Goal: Task Accomplishment & Management: Use online tool/utility

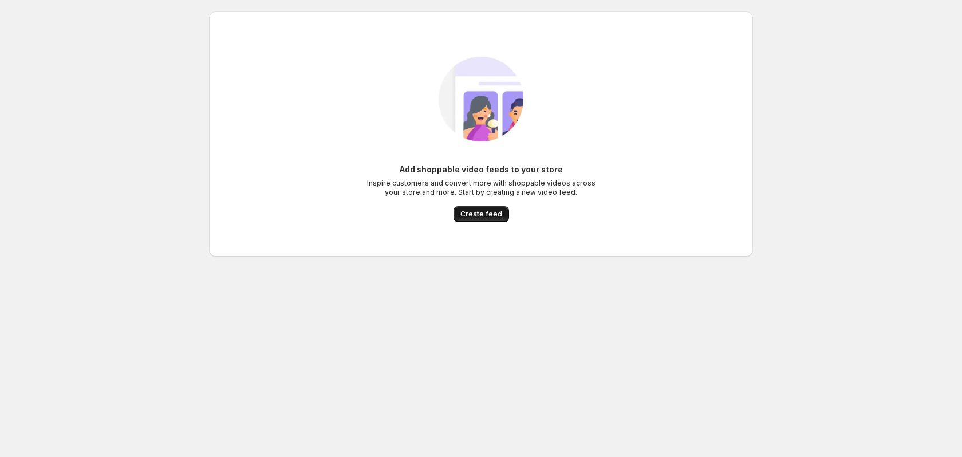
click at [492, 215] on span "Create feed" at bounding box center [481, 214] width 42 height 9
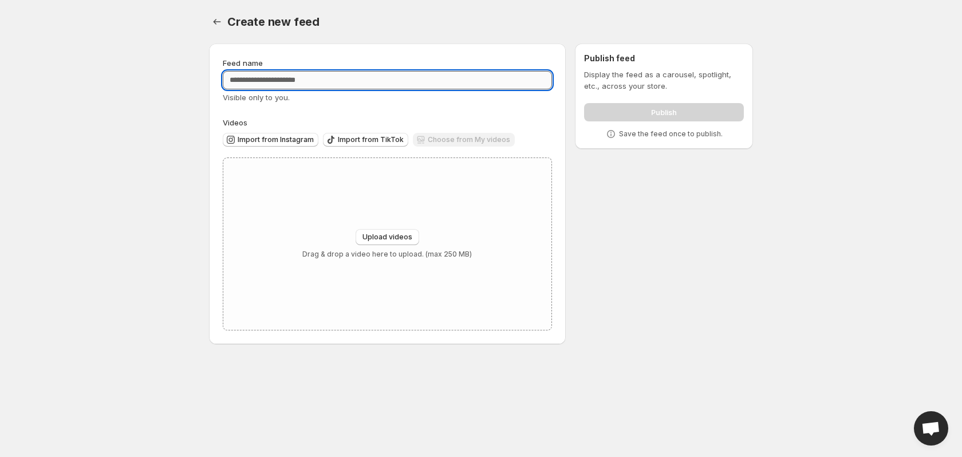
click at [309, 76] on input "Feed name" at bounding box center [387, 80] width 329 height 18
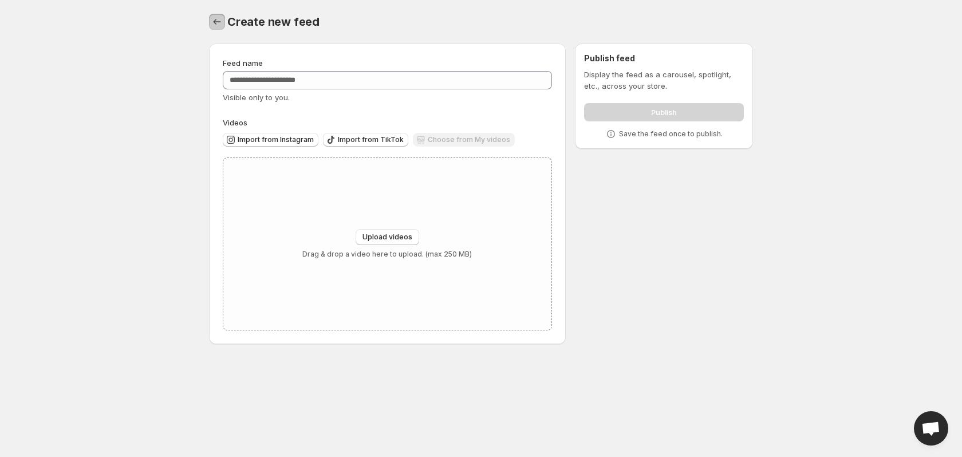
click at [219, 27] on icon "Settings" at bounding box center [216, 21] width 11 height 11
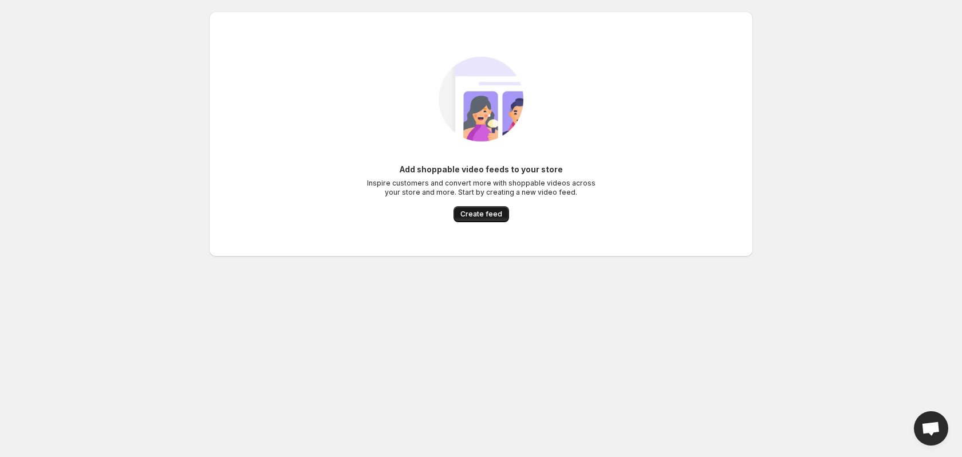
click at [471, 208] on button "Create feed" at bounding box center [482, 214] width 56 height 16
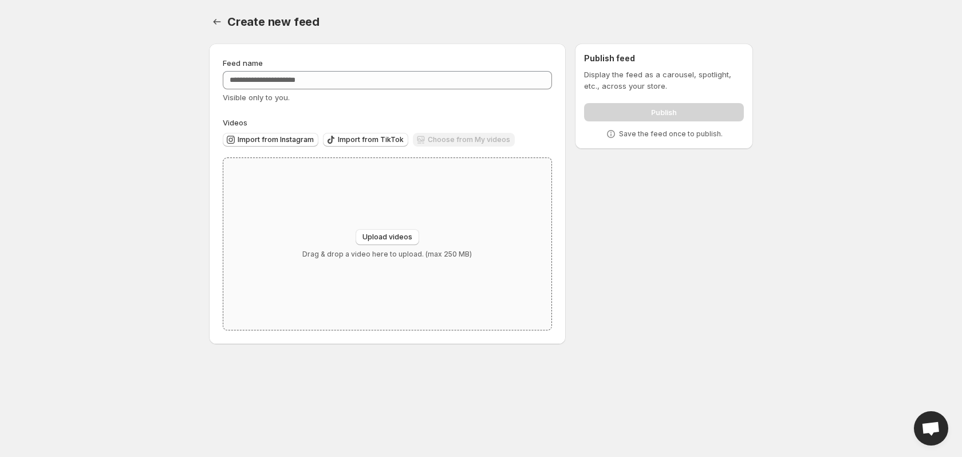
click at [444, 208] on div "Upload videos Drag & drop a video here to upload. (max 250 MB)" at bounding box center [387, 244] width 328 height 172
type input "**********"
